Goal: Contribute content

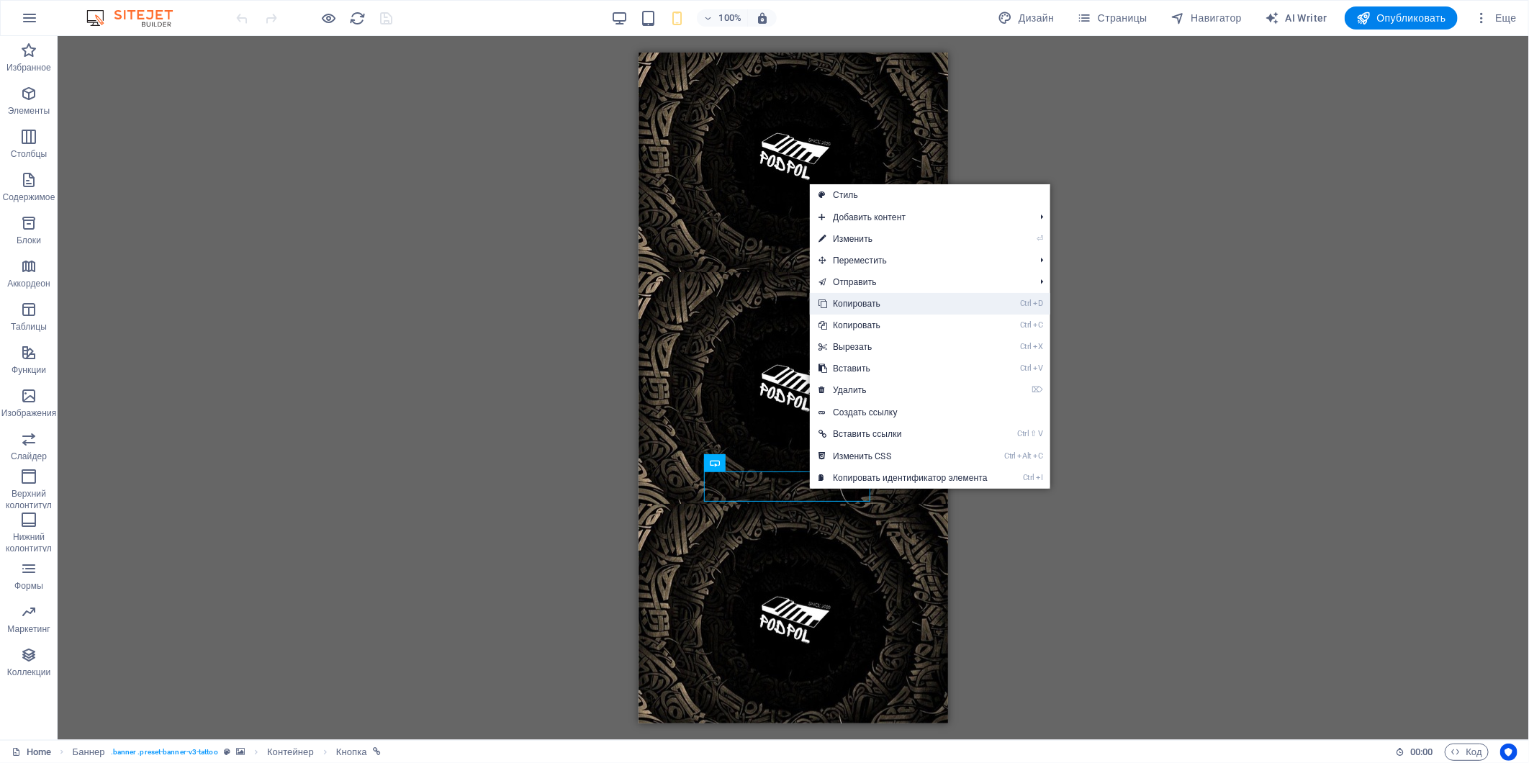
click at [874, 300] on link "Ctrl D Копировать" at bounding box center [903, 304] width 186 height 22
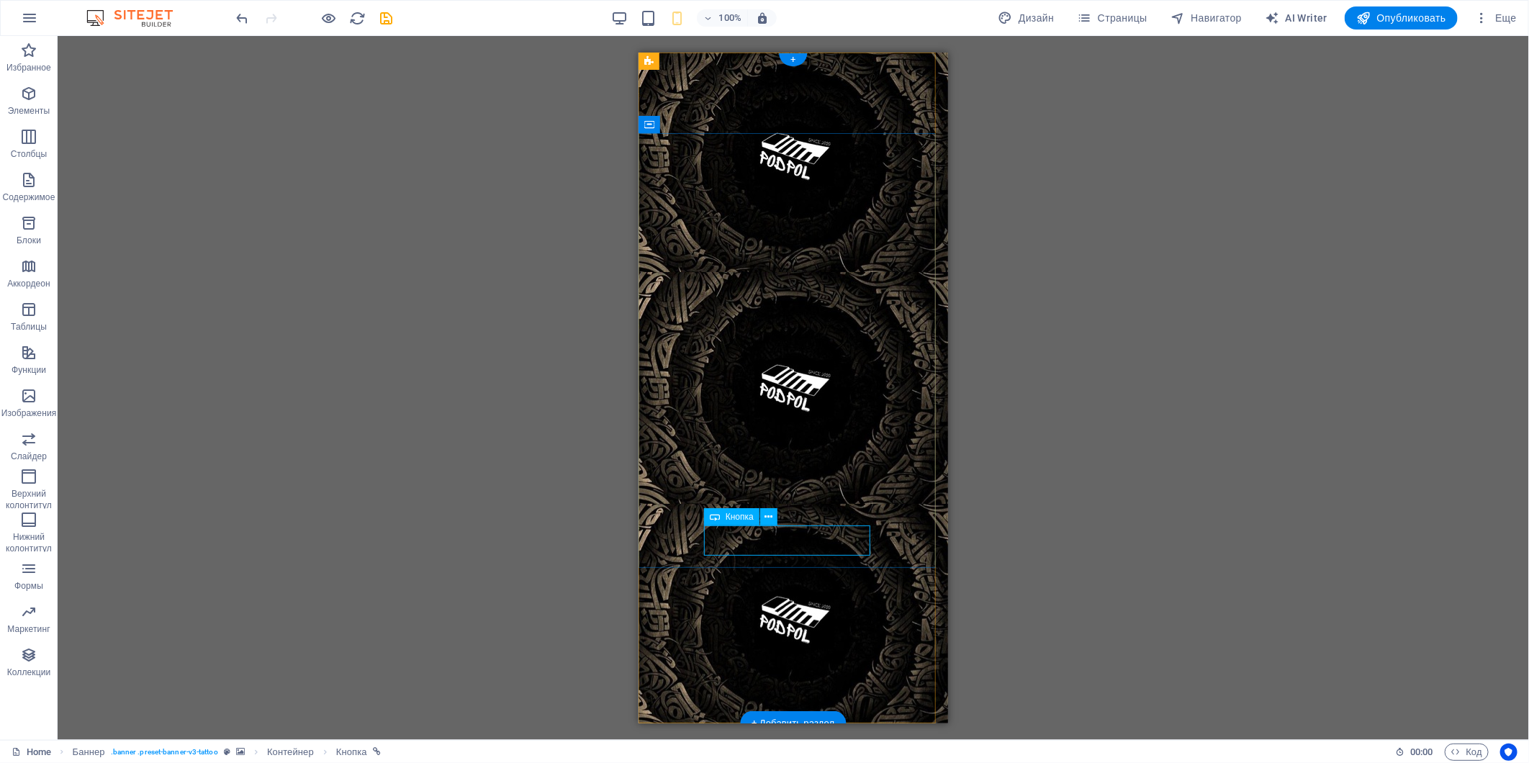
select select "%"
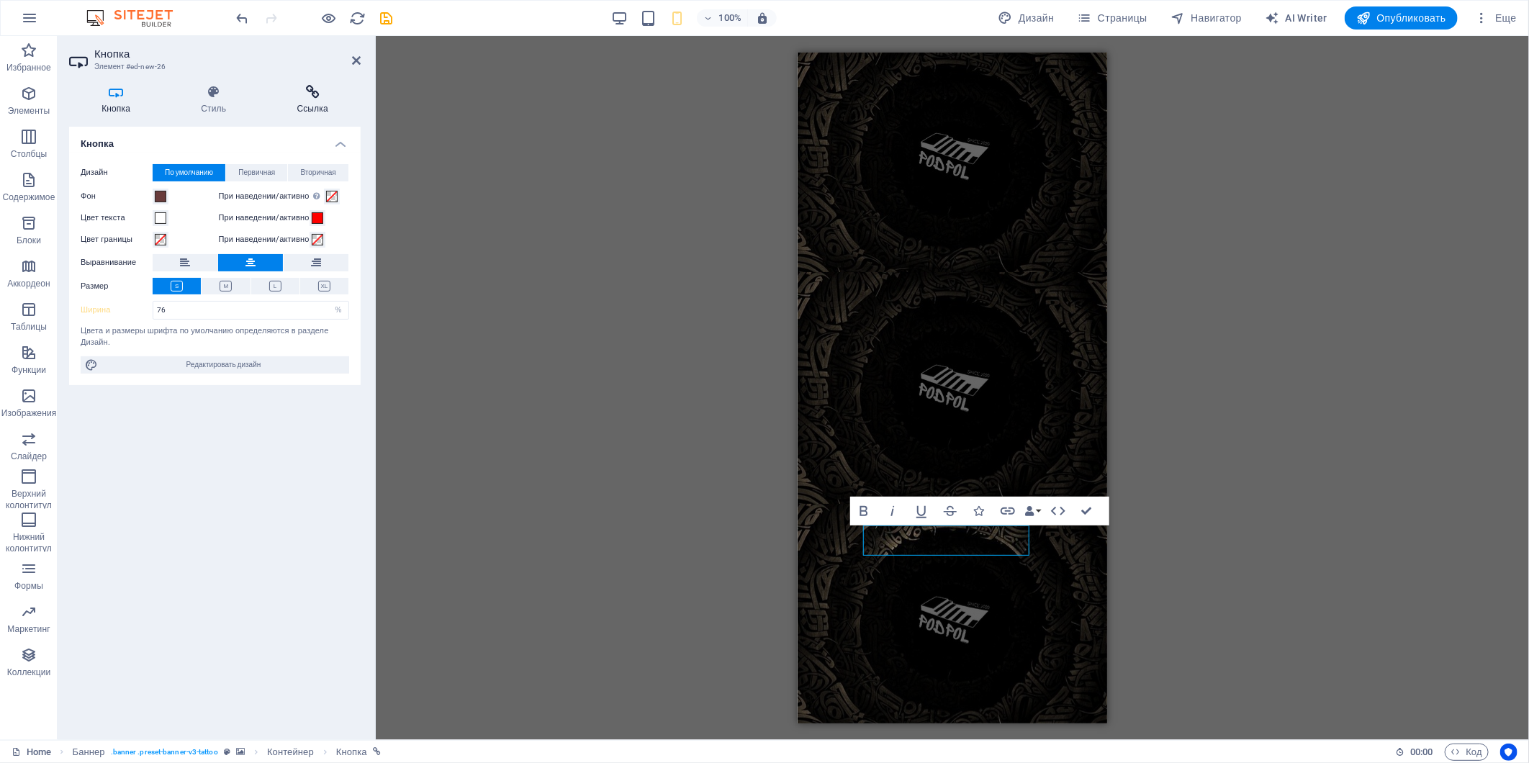
click at [310, 101] on h4 "Ссылка" at bounding box center [312, 100] width 96 height 30
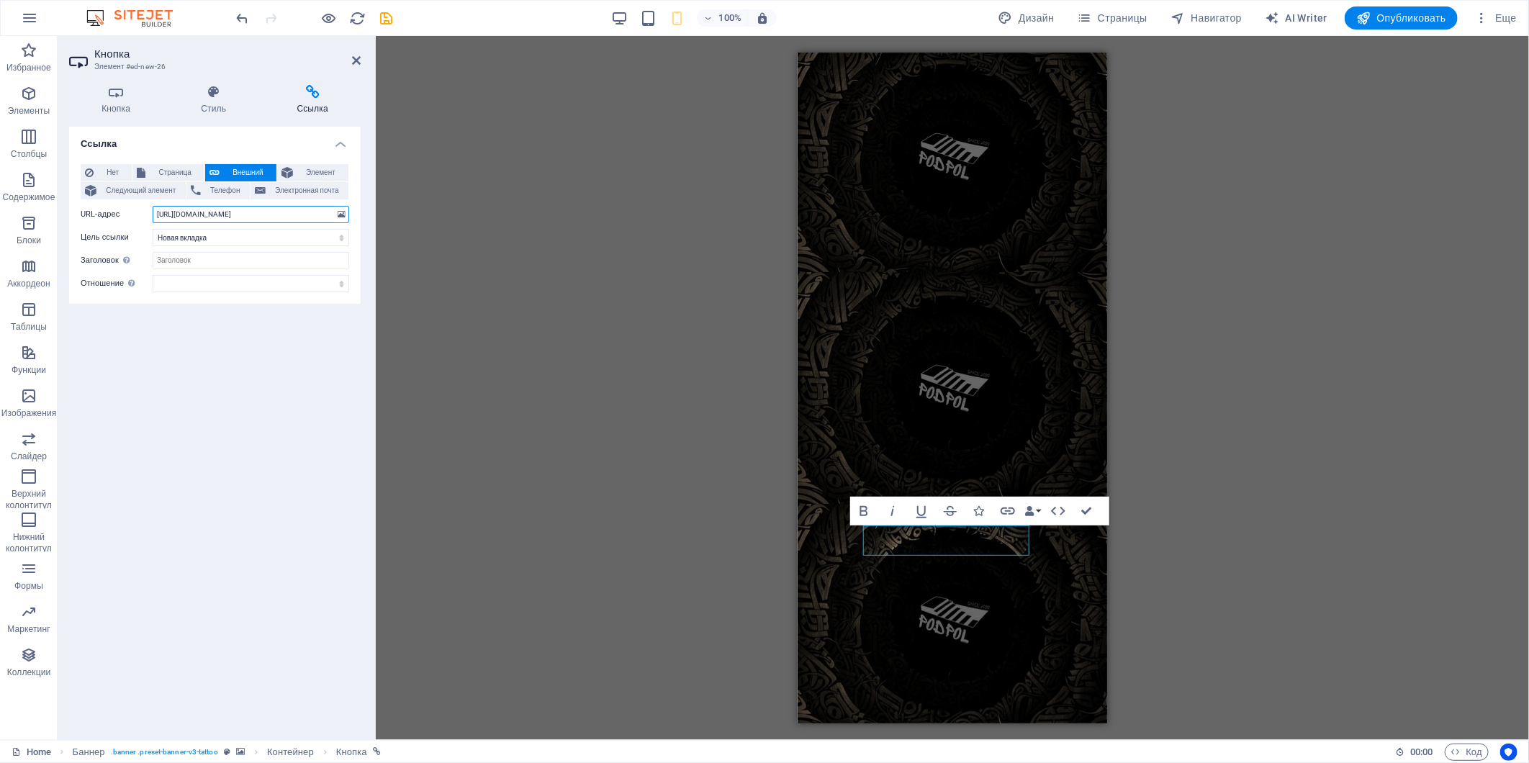
drag, startPoint x: 283, startPoint y: 214, endPoint x: 105, endPoint y: 199, distance: 178.4
click at [105, 199] on div "Нет Страница Внешний Элемент Следующий элемент Телефон Электронная почта Страни…" at bounding box center [215, 228] width 268 height 128
paste input "tOK47QahmfgyZjQx"
type input "[URL][DOMAIN_NAME]"
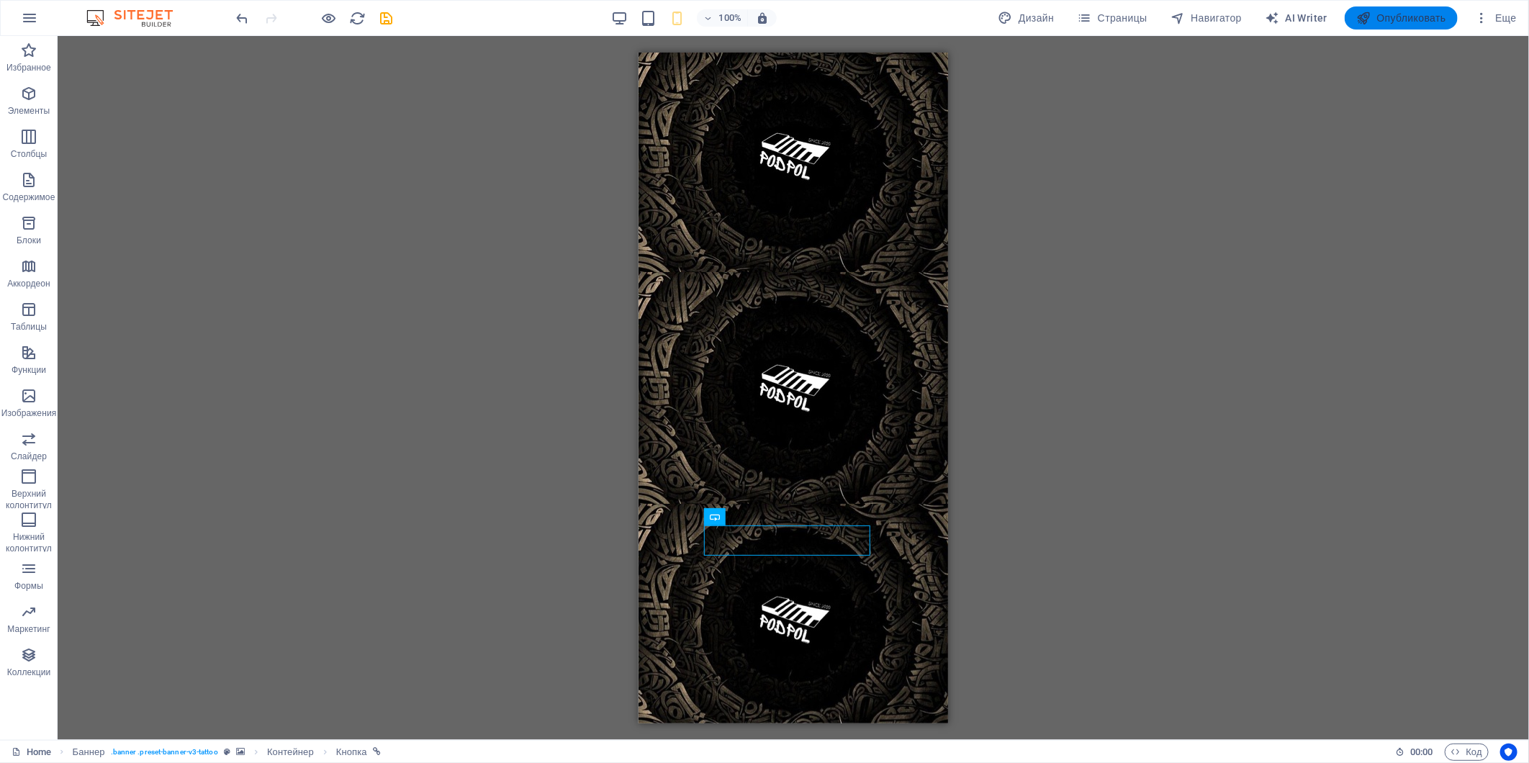
click at [1407, 14] on span "Опубликовать" at bounding box center [1401, 18] width 90 height 14
click at [1390, 24] on span "Опубликовать" at bounding box center [1401, 18] width 90 height 14
